Goal: Check status: Check status

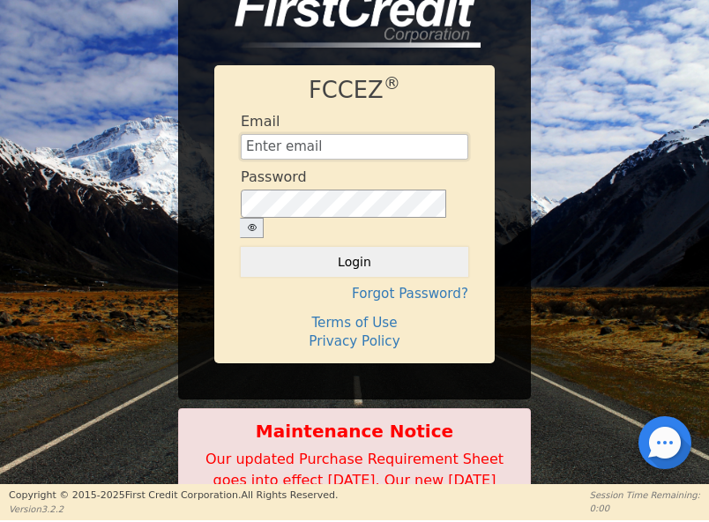
type input "[EMAIL_ADDRESS][DOMAIN_NAME]"
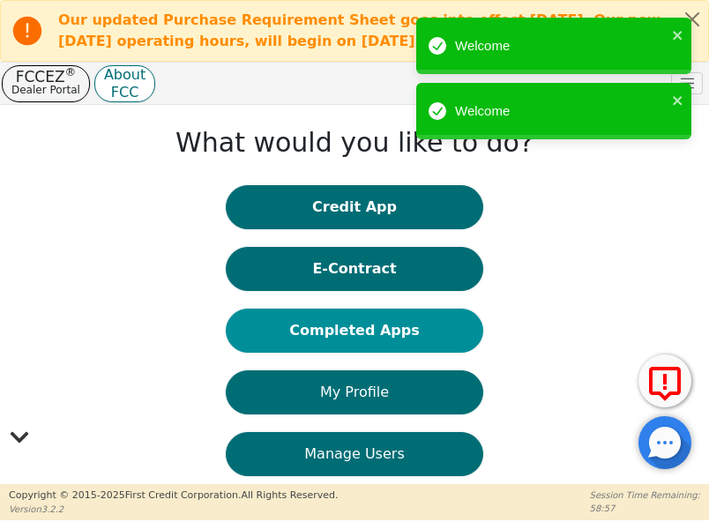
click at [343, 319] on button "Completed Apps" at bounding box center [354, 331] width 257 height 44
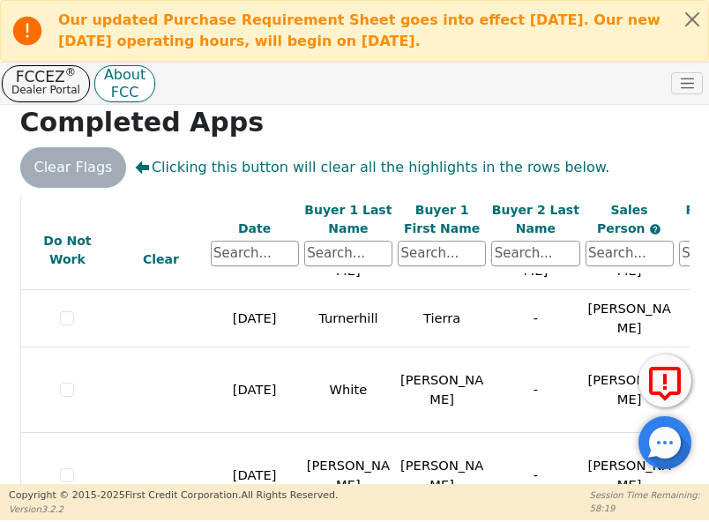
scroll to position [1016, 0]
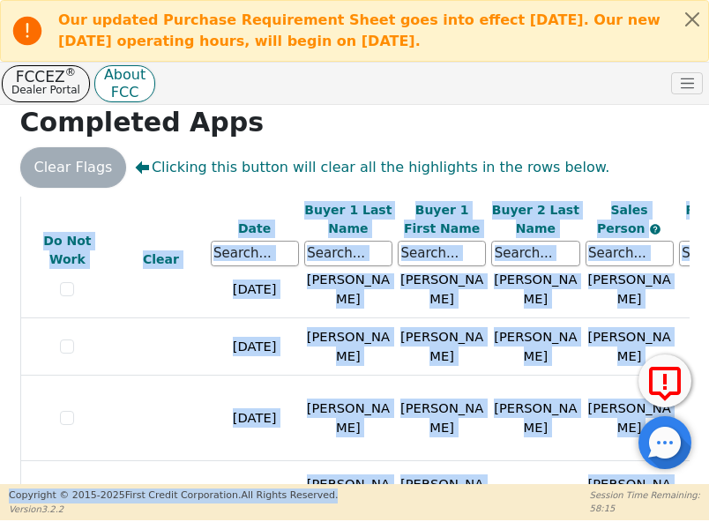
drag, startPoint x: 233, startPoint y: 474, endPoint x: 301, endPoint y: 483, distance: 68.5
click at [303, 483] on div "ALL VALUES ON THIS PAGE ARE UPDATED IN REAL TIME VERIFICATION STATUS Do Not Wor…" at bounding box center [354, 356] width 683 height 318
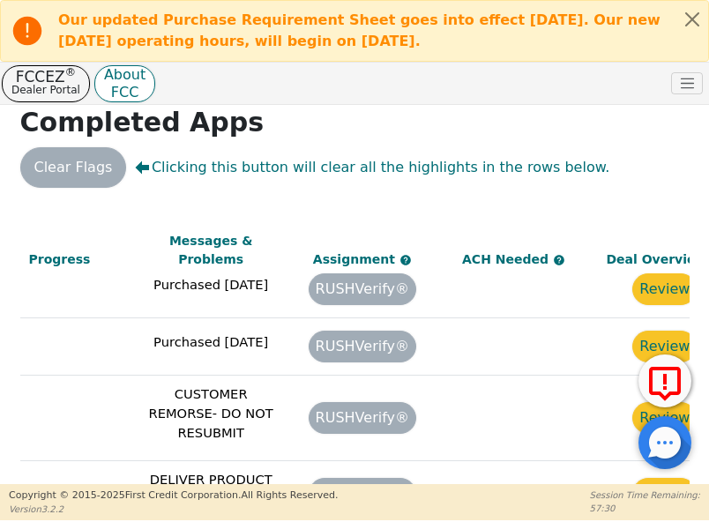
scroll to position [1016, 1263]
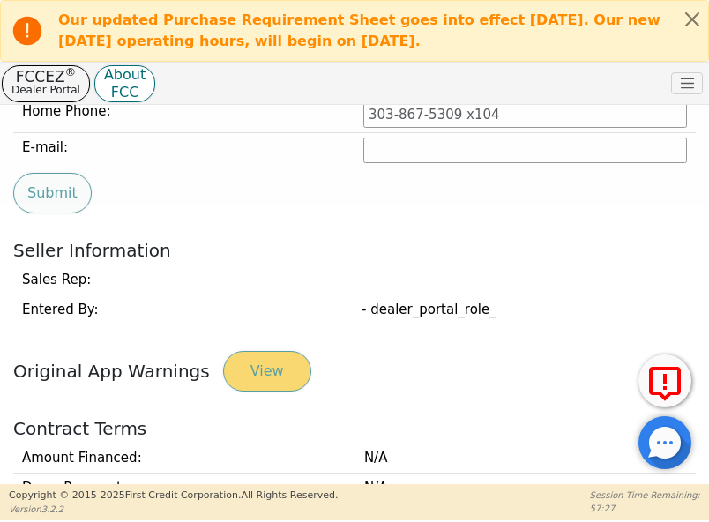
type input "[PHONE_NUMBER]"
type input "[EMAIL_ADDRESS][DOMAIN_NAME]"
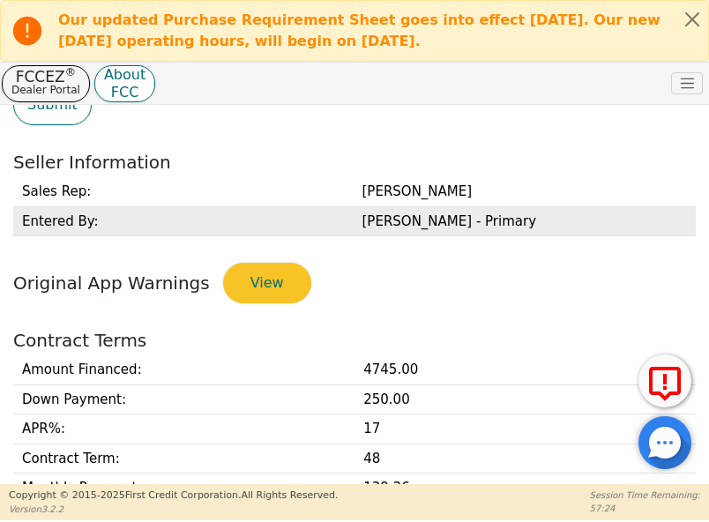
scroll to position [632, 0]
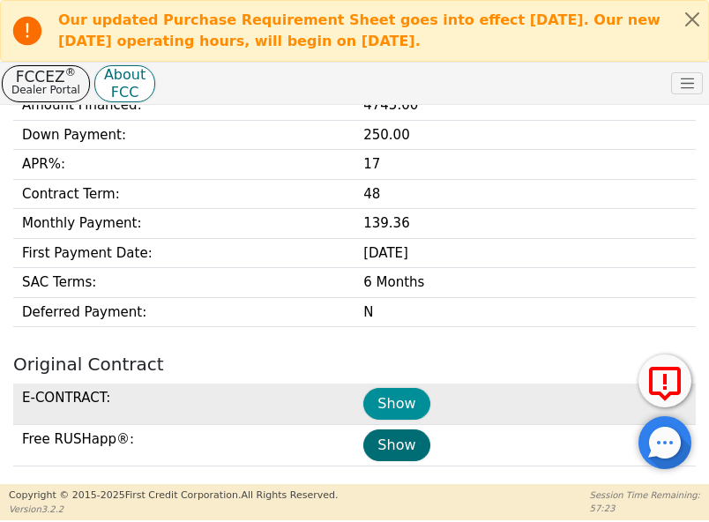
click at [406, 396] on button "Show" at bounding box center [396, 404] width 66 height 32
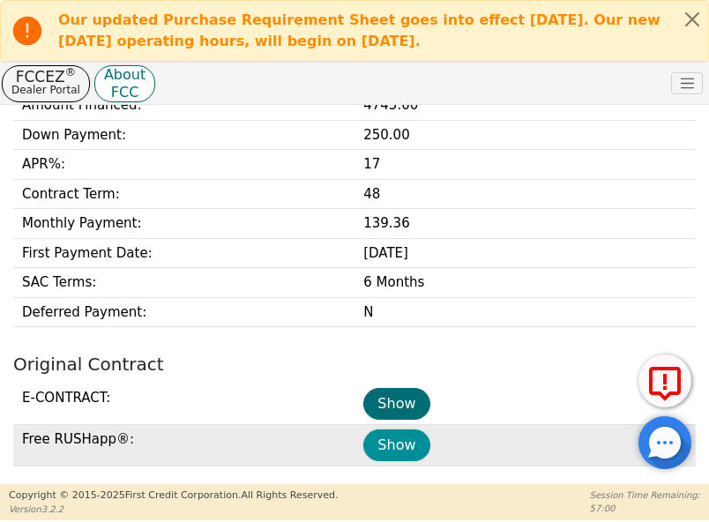
click at [398, 433] on button "Show" at bounding box center [396, 446] width 66 height 32
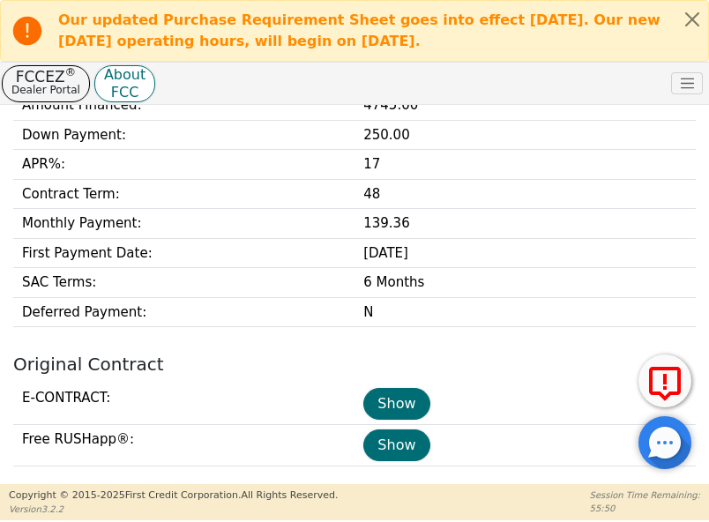
click at [493, 355] on h2 "Original Contract" at bounding box center [354, 364] width 683 height 21
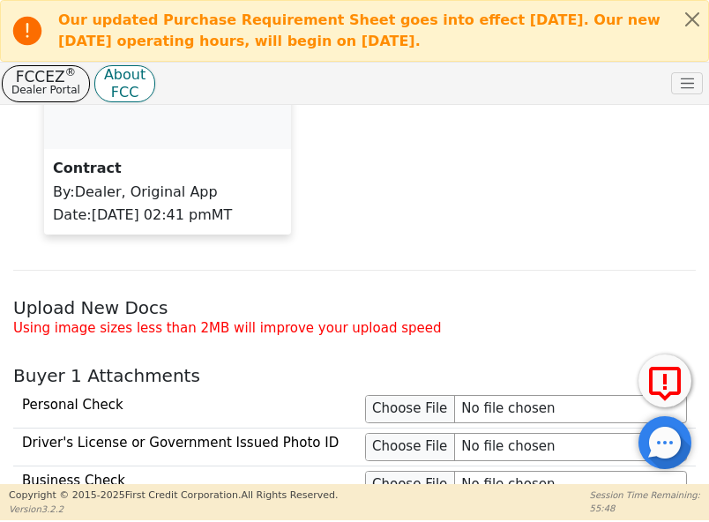
scroll to position [1602, 0]
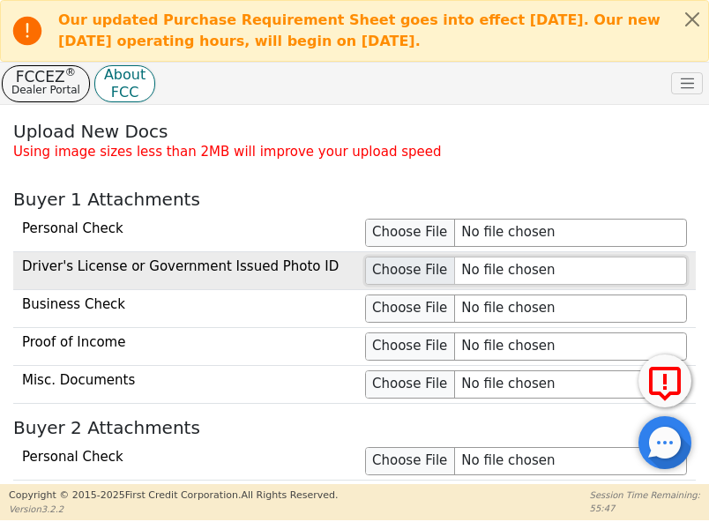
click at [413, 264] on input "file" at bounding box center [526, 271] width 322 height 28
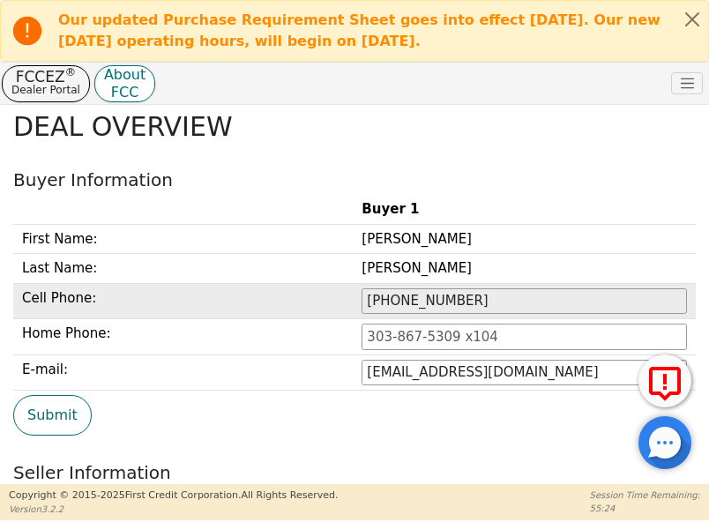
scroll to position [0, 0]
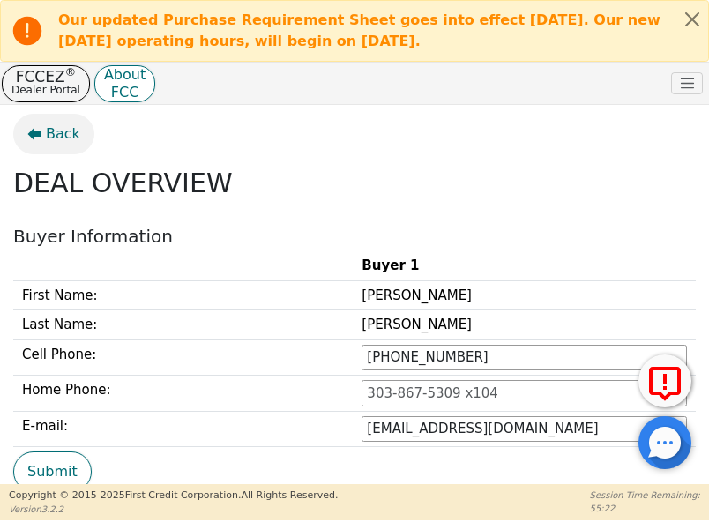
click at [62, 133] on span "Back" at bounding box center [63, 134] width 34 height 21
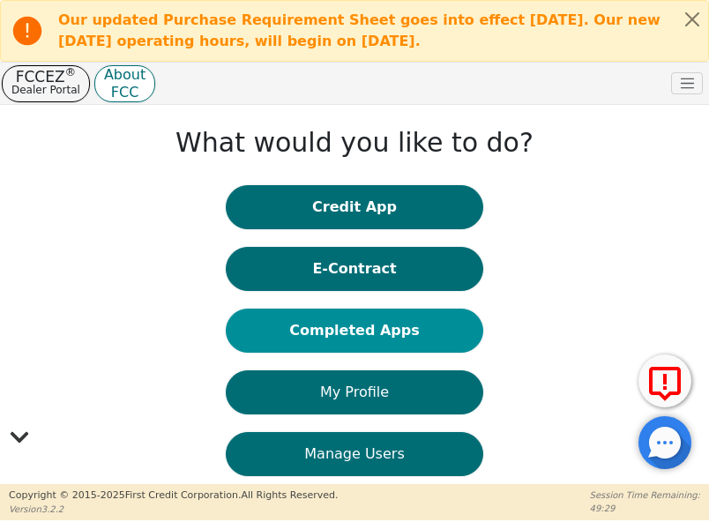
click at [374, 329] on button "Completed Apps" at bounding box center [354, 331] width 257 height 44
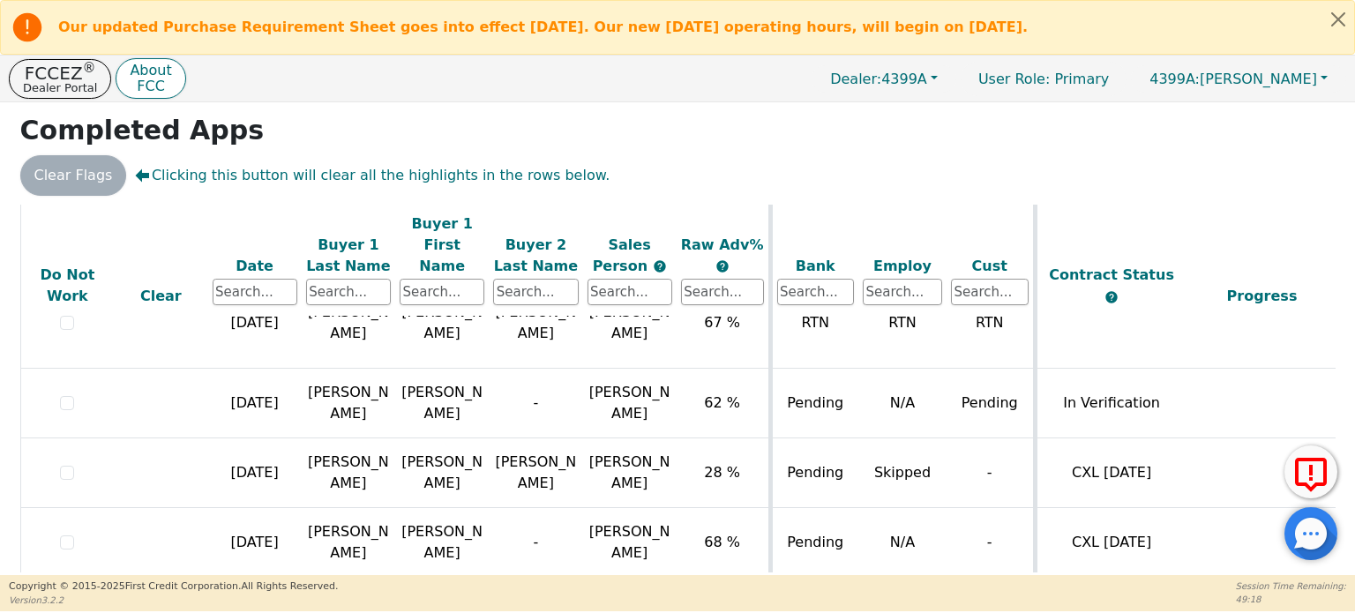
scroll to position [1248, 0]
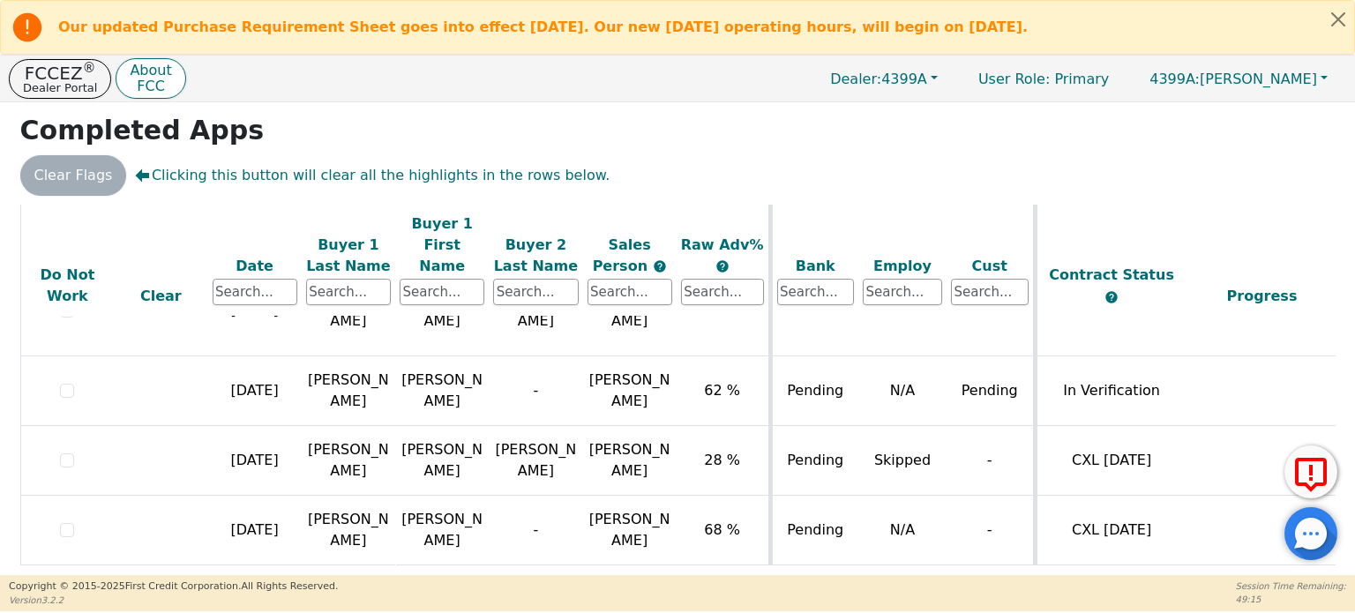
drag, startPoint x: 829, startPoint y: 564, endPoint x: 958, endPoint y: 574, distance: 129.2
click at [708, 521] on div "ALL VALUES ON THIS PAGE ARE UPDATED IN REAL TIME VERIFICATION STATUS Do Not Wor…" at bounding box center [677, 391] width 1329 height 372
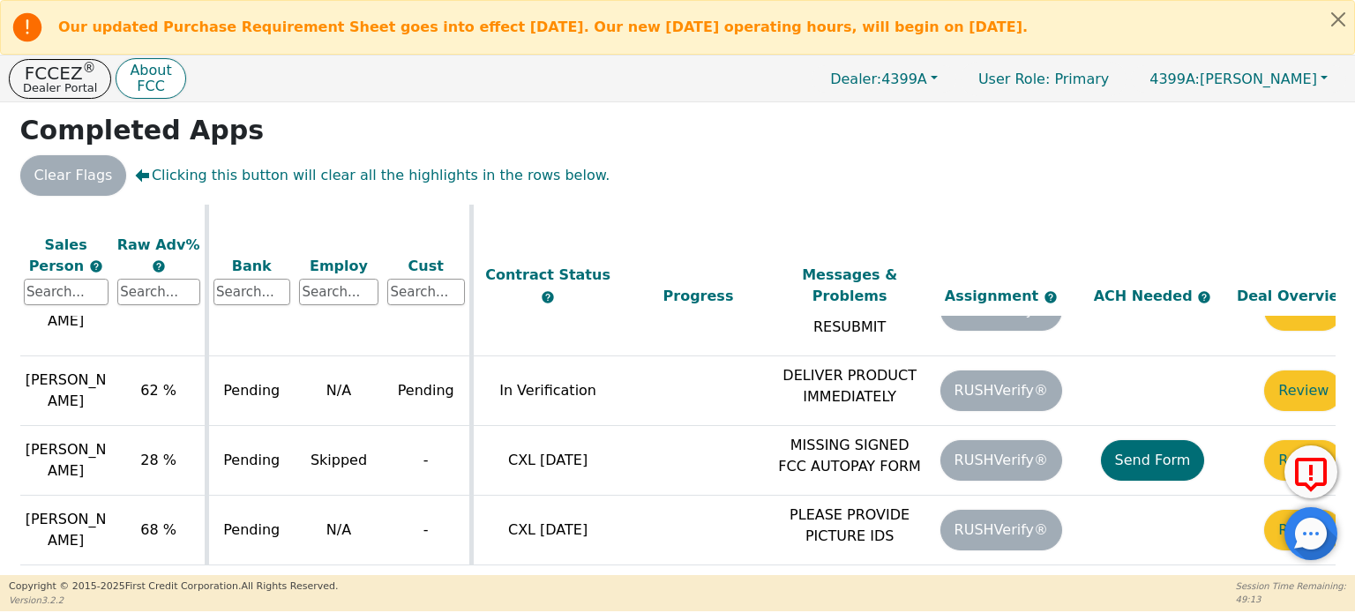
scroll to position [1248, 618]
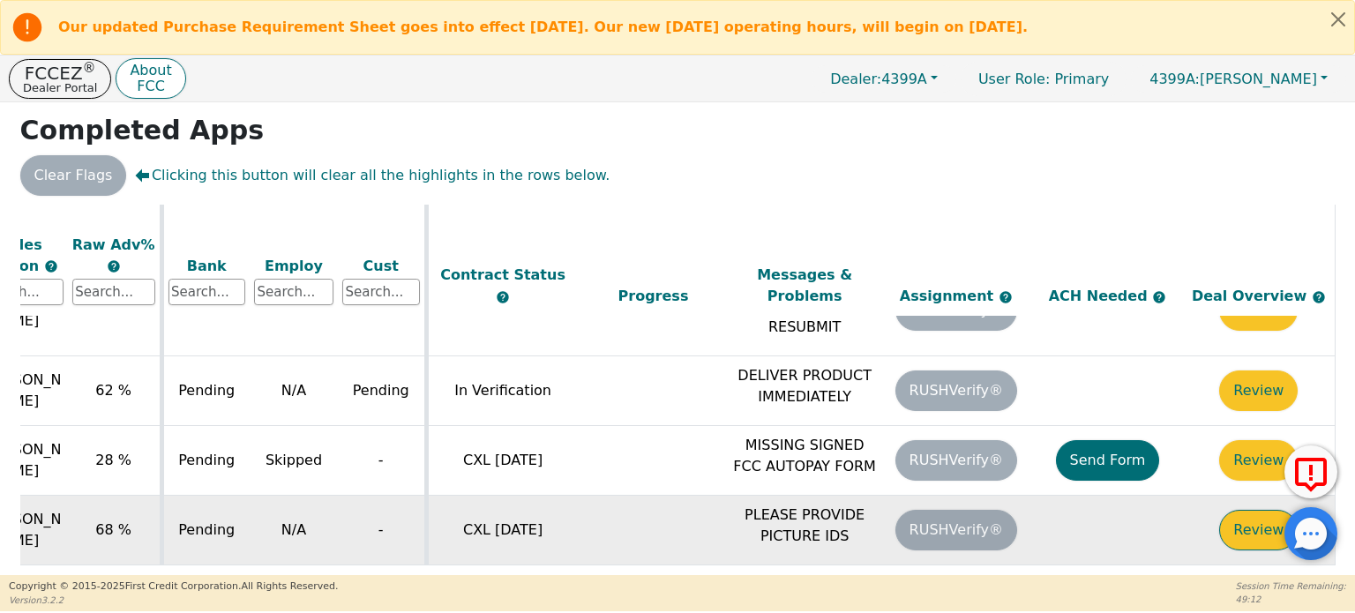
click at [708, 510] on button "Review" at bounding box center [1258, 530] width 79 height 41
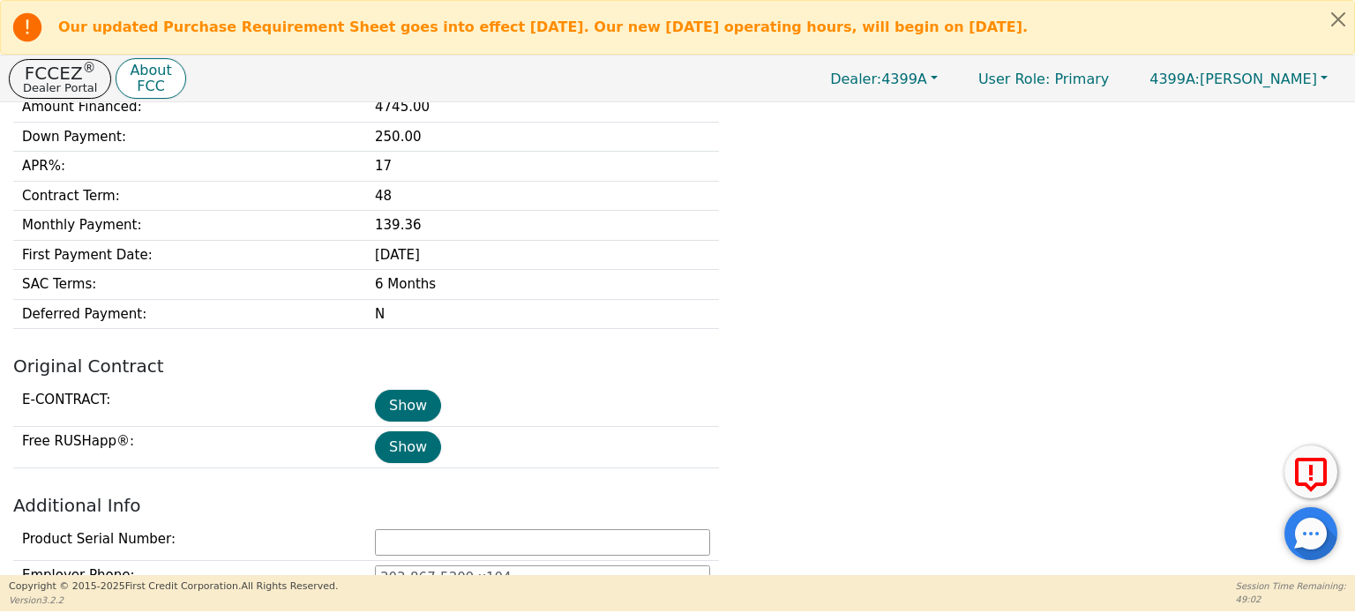
scroll to position [804, 0]
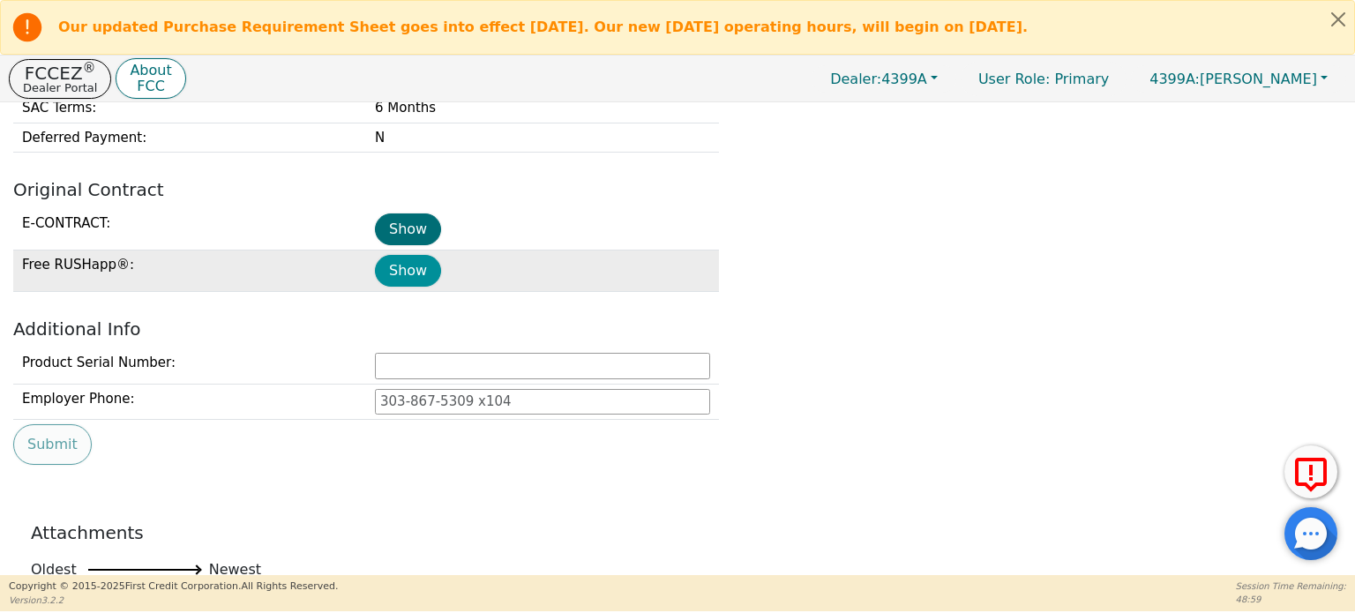
click at [384, 271] on button "Show" at bounding box center [408, 271] width 66 height 32
